Goal: Information Seeking & Learning: Learn about a topic

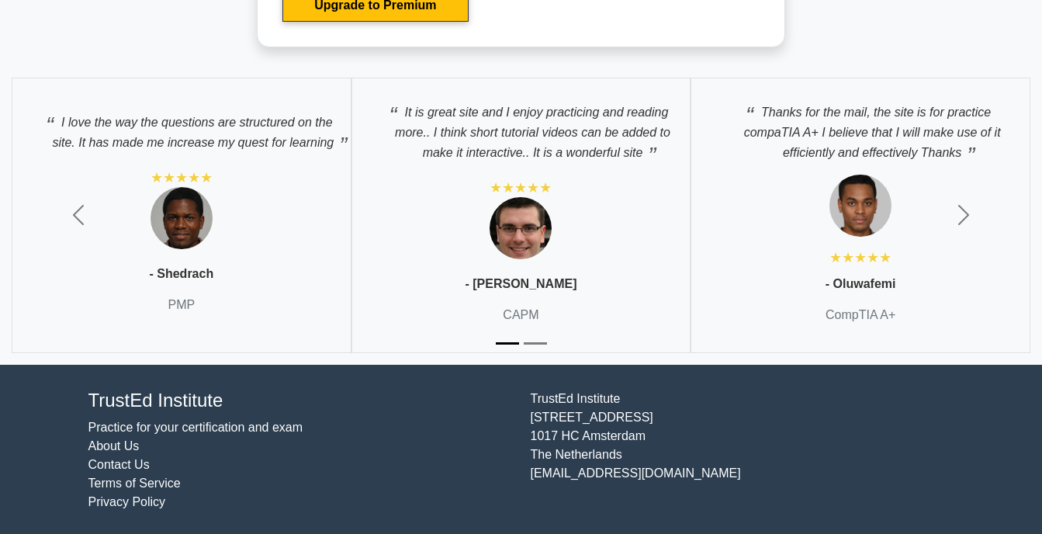
scroll to position [4971, 0]
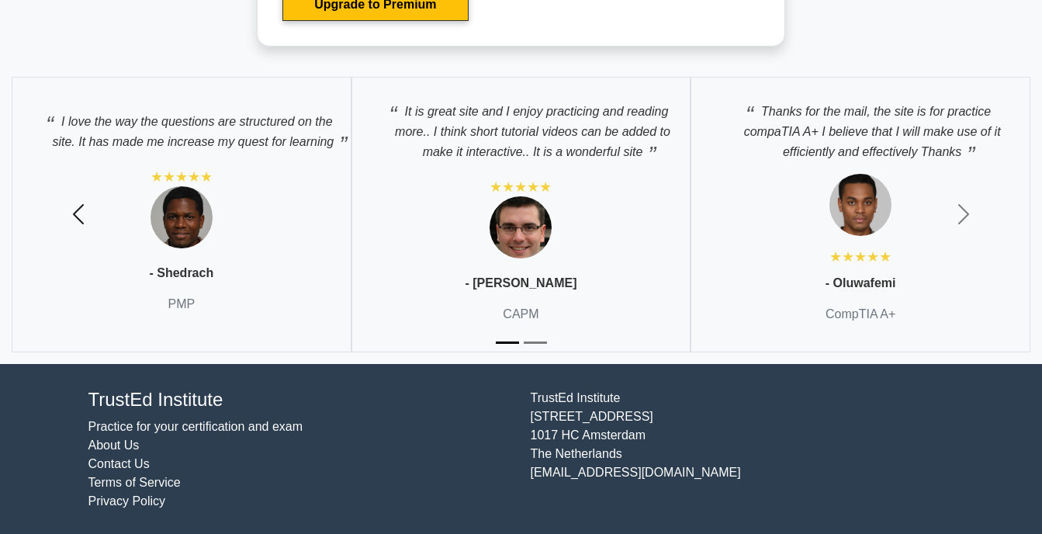
click at [78, 212] on span "button" at bounding box center [78, 214] width 25 height 25
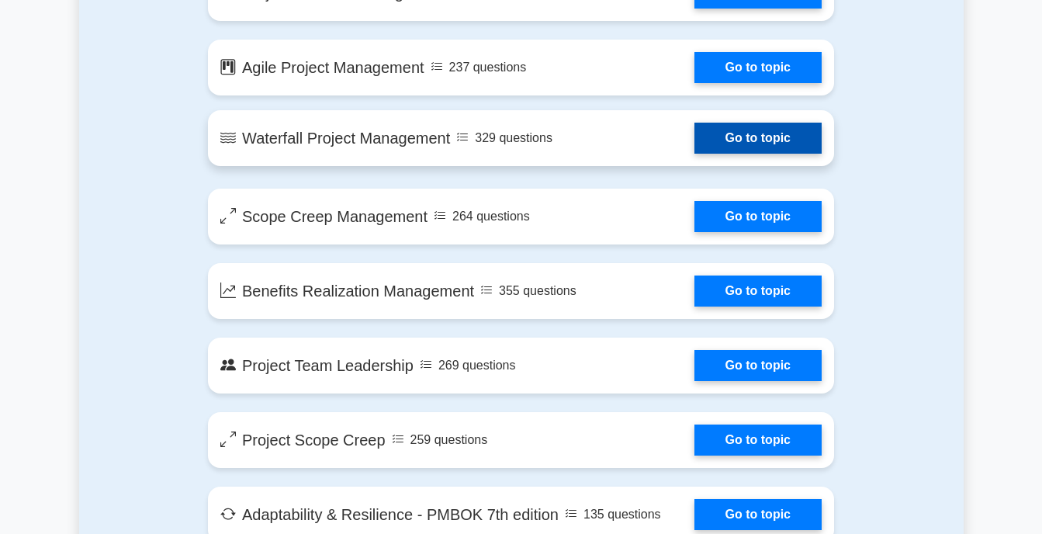
scroll to position [2744, 0]
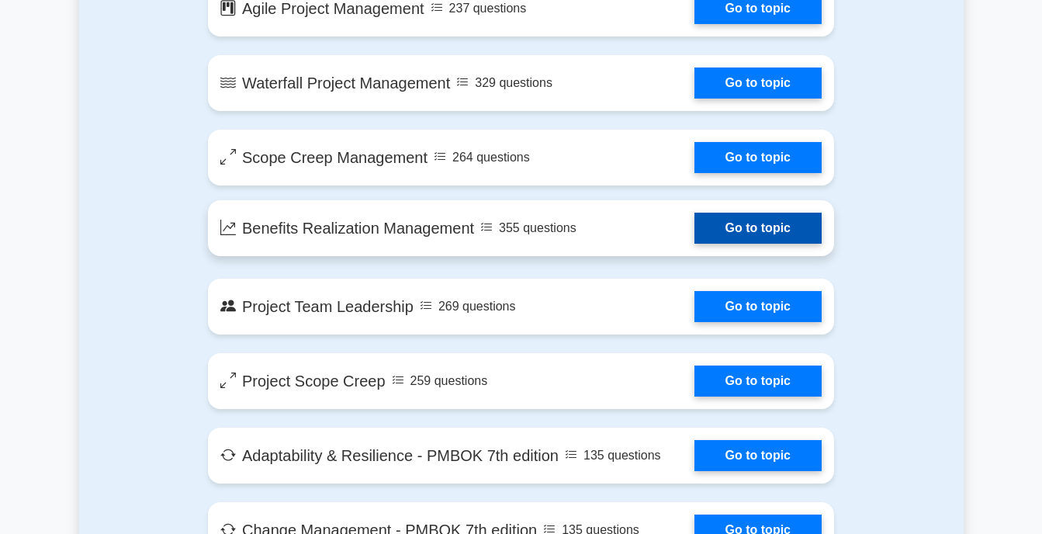
click at [715, 223] on link "Go to topic" at bounding box center [757, 228] width 127 height 31
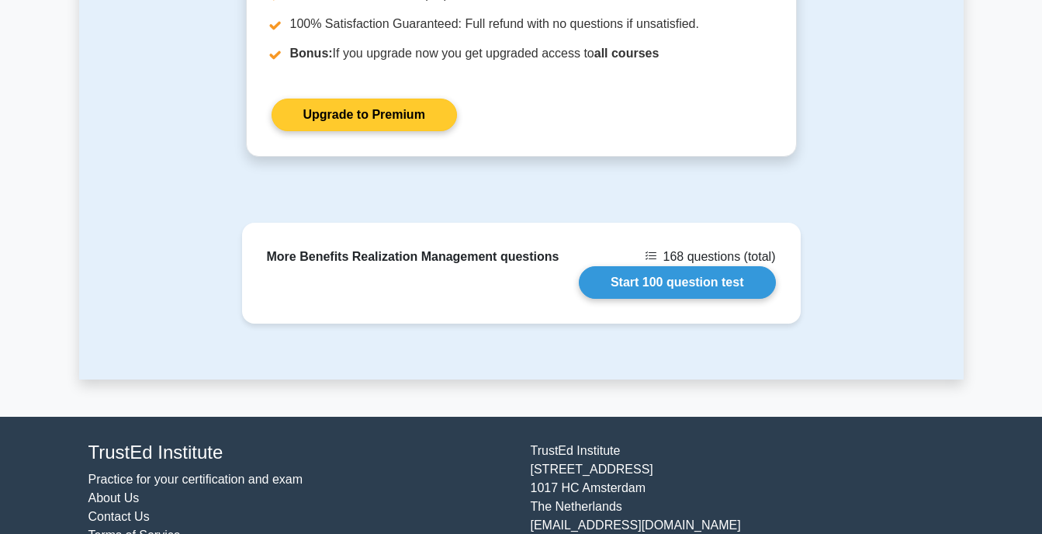
scroll to position [1904, 0]
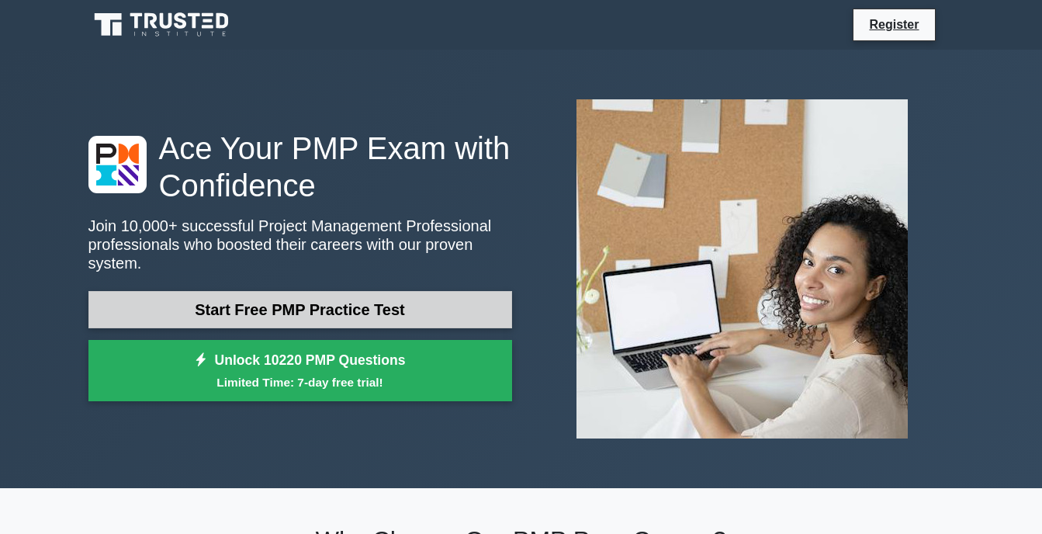
click at [304, 311] on link "Start Free PMP Practice Test" at bounding box center [299, 309] width 423 height 37
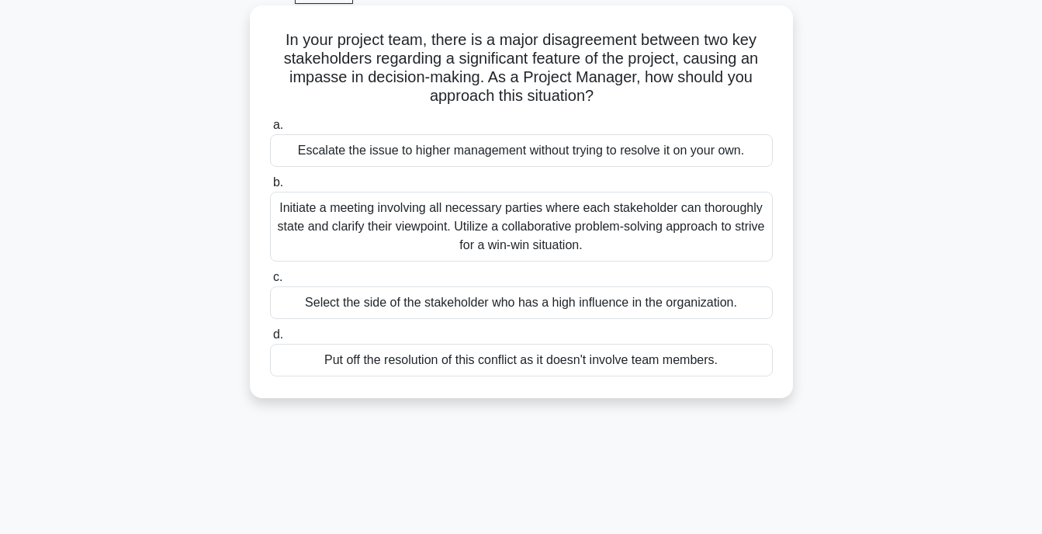
scroll to position [78, 0]
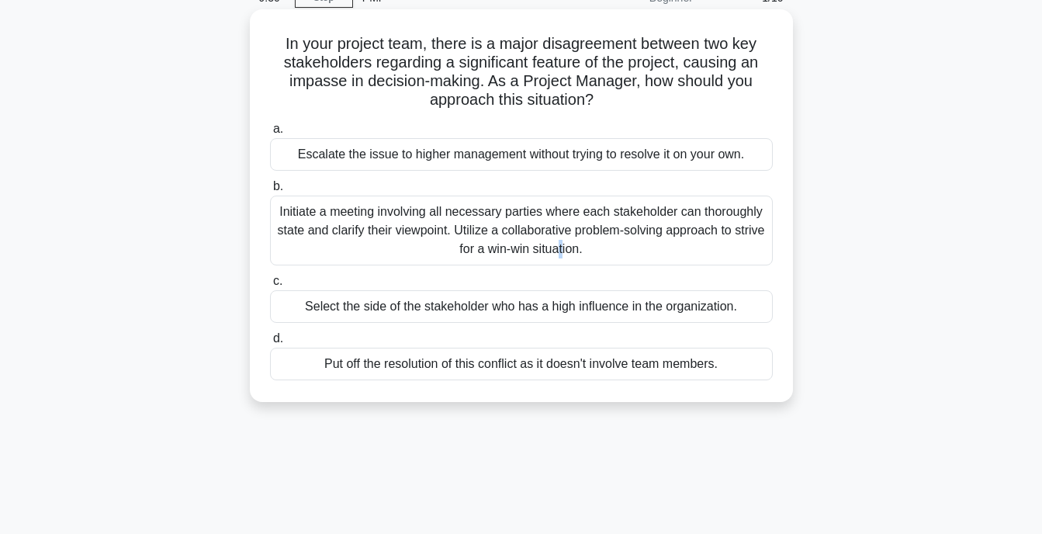
click at [304, 223] on div "Initiate a meeting involving all necessary parties where each stakeholder can t…" at bounding box center [521, 230] width 503 height 70
drag, startPoint x: 304, startPoint y: 223, endPoint x: 275, endPoint y: 191, distance: 43.9
click at [275, 191] on span "b." at bounding box center [278, 185] width 10 height 13
click at [270, 191] on input "b. Initiate a meeting involving all necessary parties where each stakeholder ca…" at bounding box center [270, 186] width 0 height 10
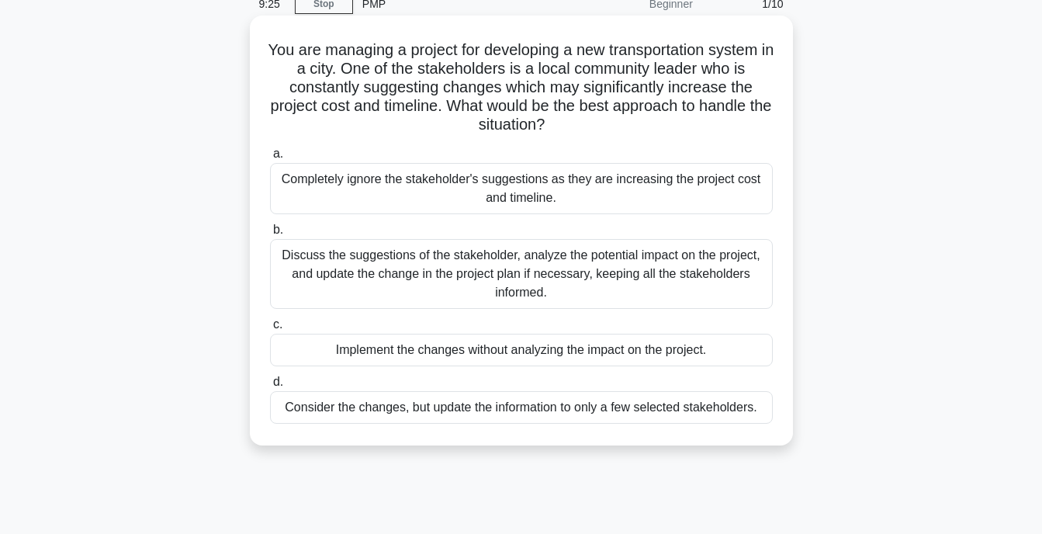
scroll to position [0, 0]
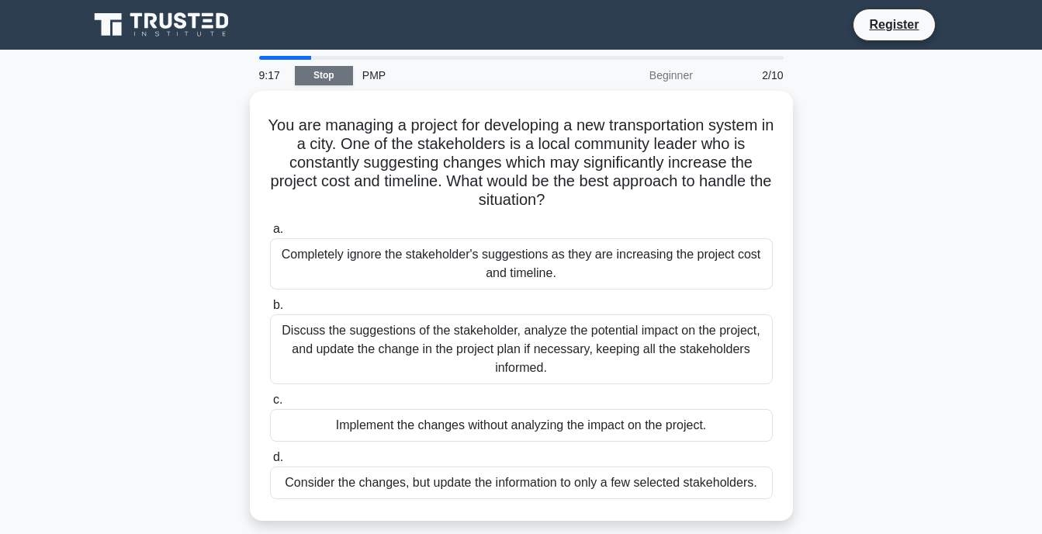
click at [330, 74] on link "Stop" at bounding box center [324, 75] width 58 height 19
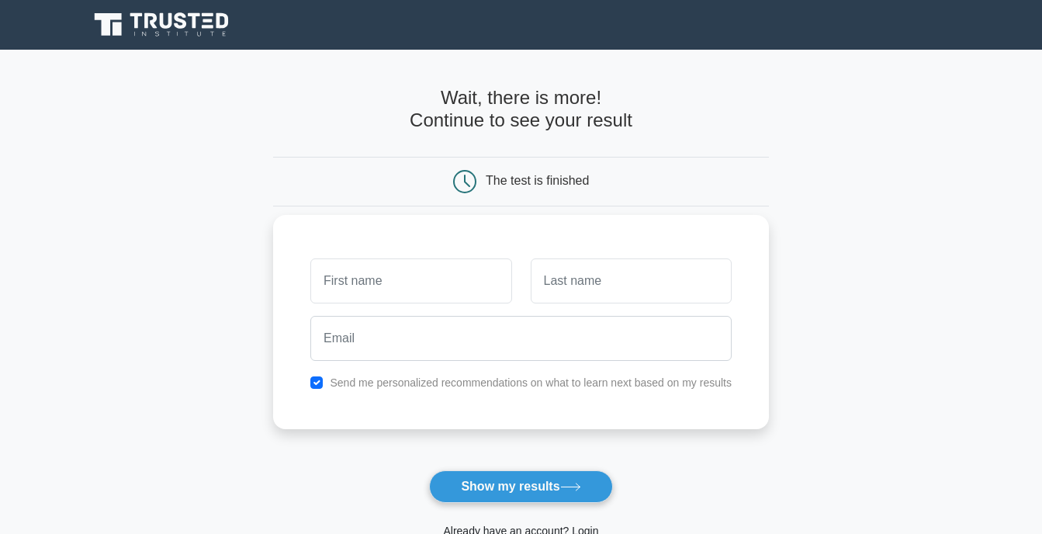
click at [427, 269] on input "text" at bounding box center [410, 280] width 201 height 45
click at [530, 481] on button "Show my results" at bounding box center [520, 486] width 183 height 33
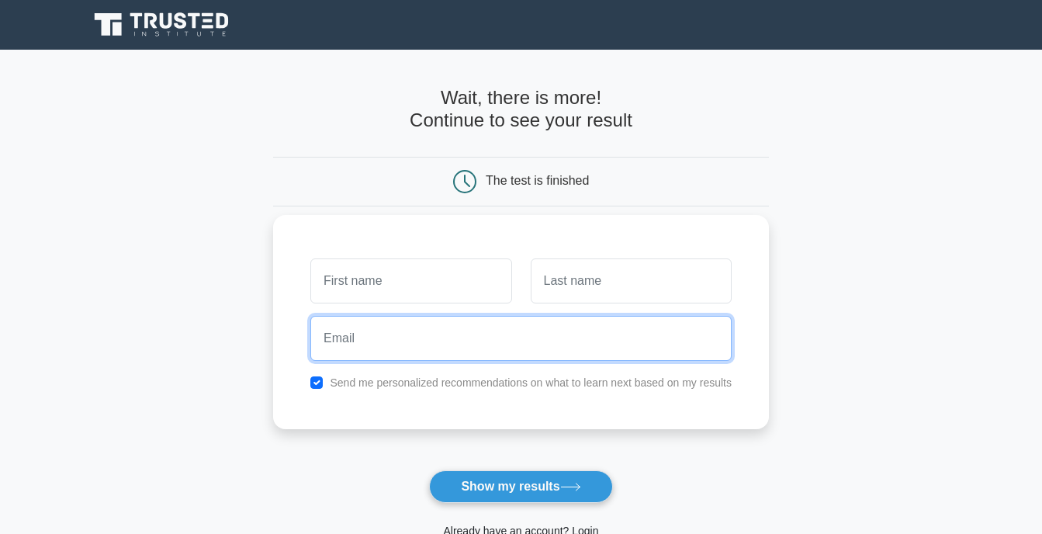
drag, startPoint x: 453, startPoint y: 346, endPoint x: 458, endPoint y: 331, distance: 15.5
click at [458, 331] on input "email" at bounding box center [520, 338] width 421 height 45
